Goal: Find specific page/section: Find specific page/section

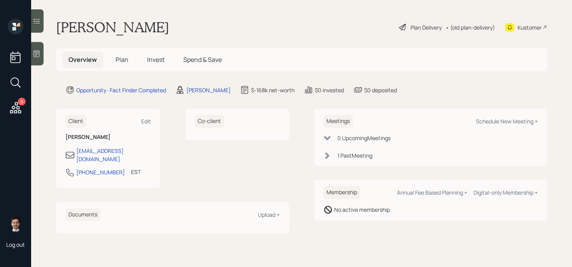
click at [117, 63] on span "Plan" at bounding box center [122, 59] width 13 height 9
